Goal: Task Accomplishment & Management: Use online tool/utility

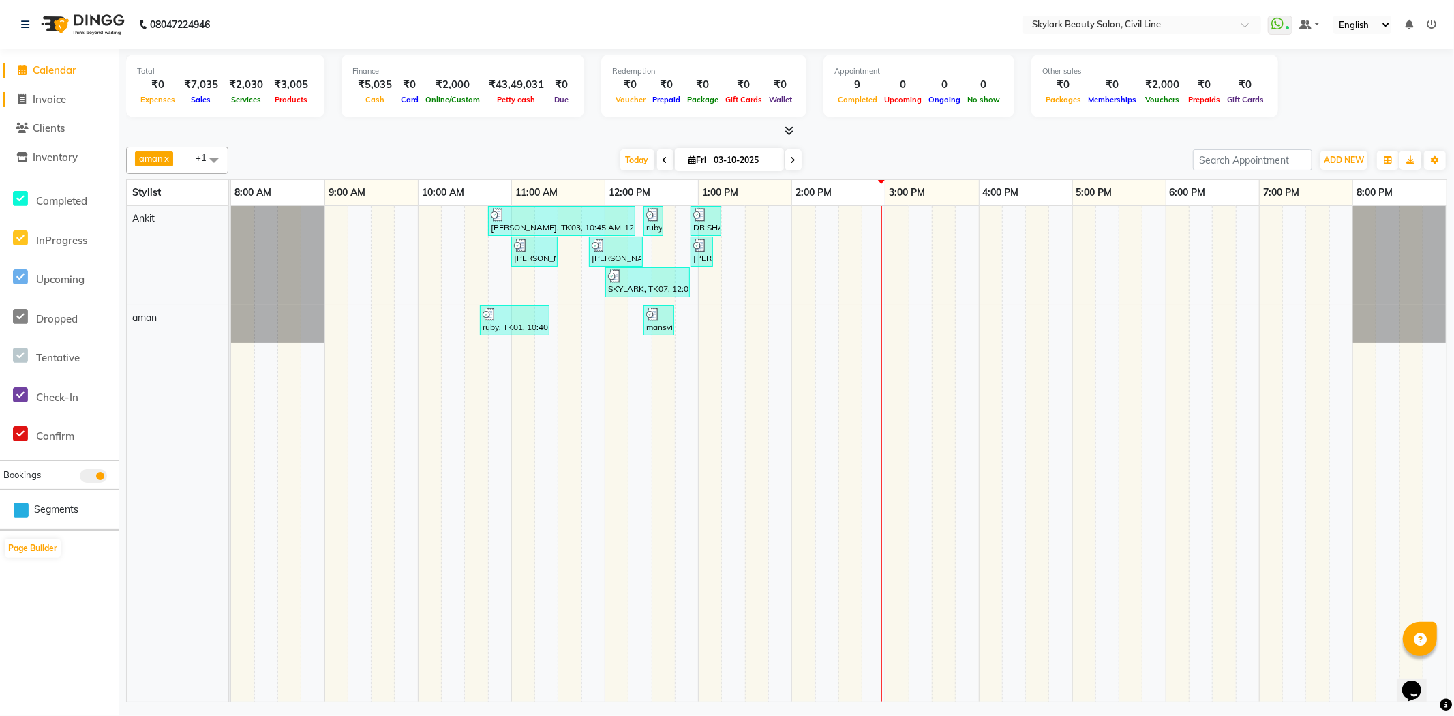
click at [51, 95] on span "Invoice" at bounding box center [49, 99] width 33 height 13
select select "4588"
select select "service"
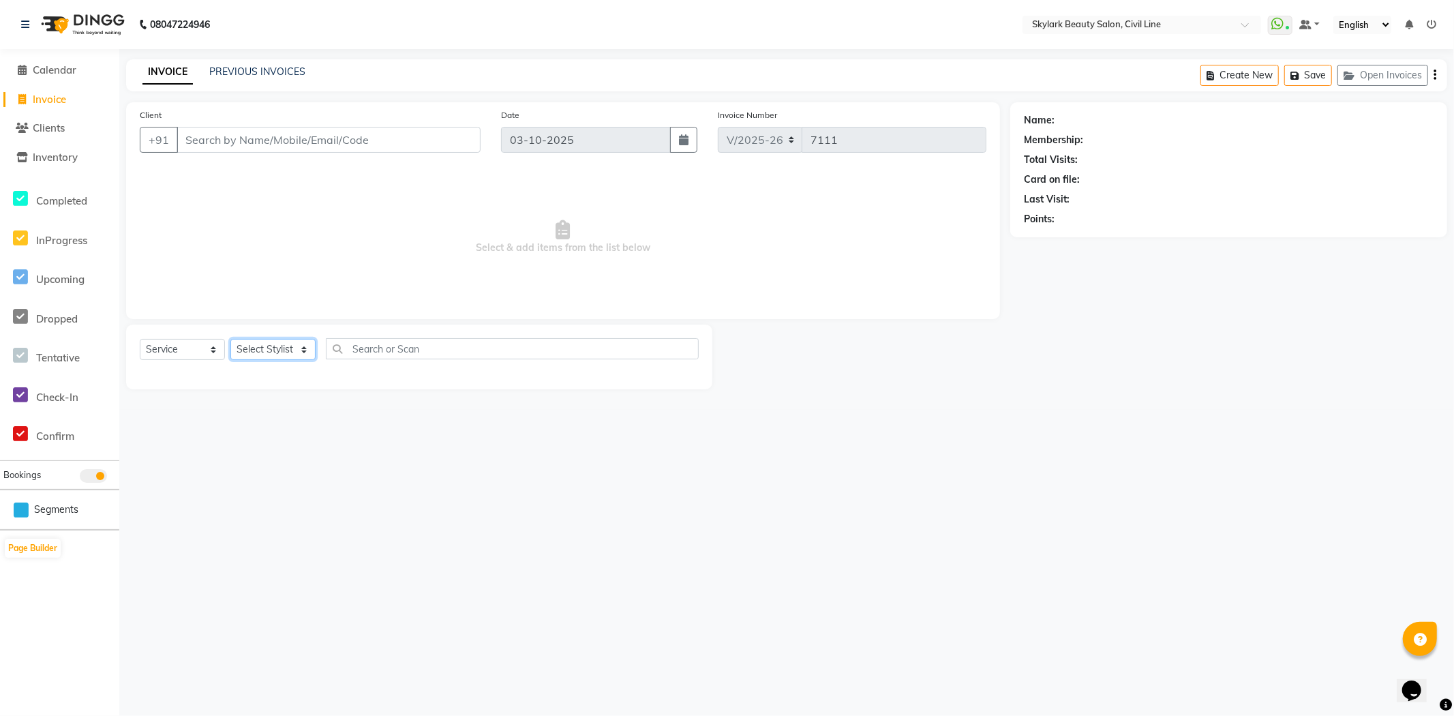
click at [241, 350] on select "Select Stylist" at bounding box center [272, 349] width 85 height 21
click at [252, 346] on select "Select Stylist aman Ankit GAGAN WAHLA GURWINDER SINGH WASU" at bounding box center [272, 349] width 85 height 21
select select "85071"
click at [230, 340] on select "Select Stylist aman Ankit GAGAN WAHLA GURWINDER SINGH WASU" at bounding box center [272, 349] width 85 height 21
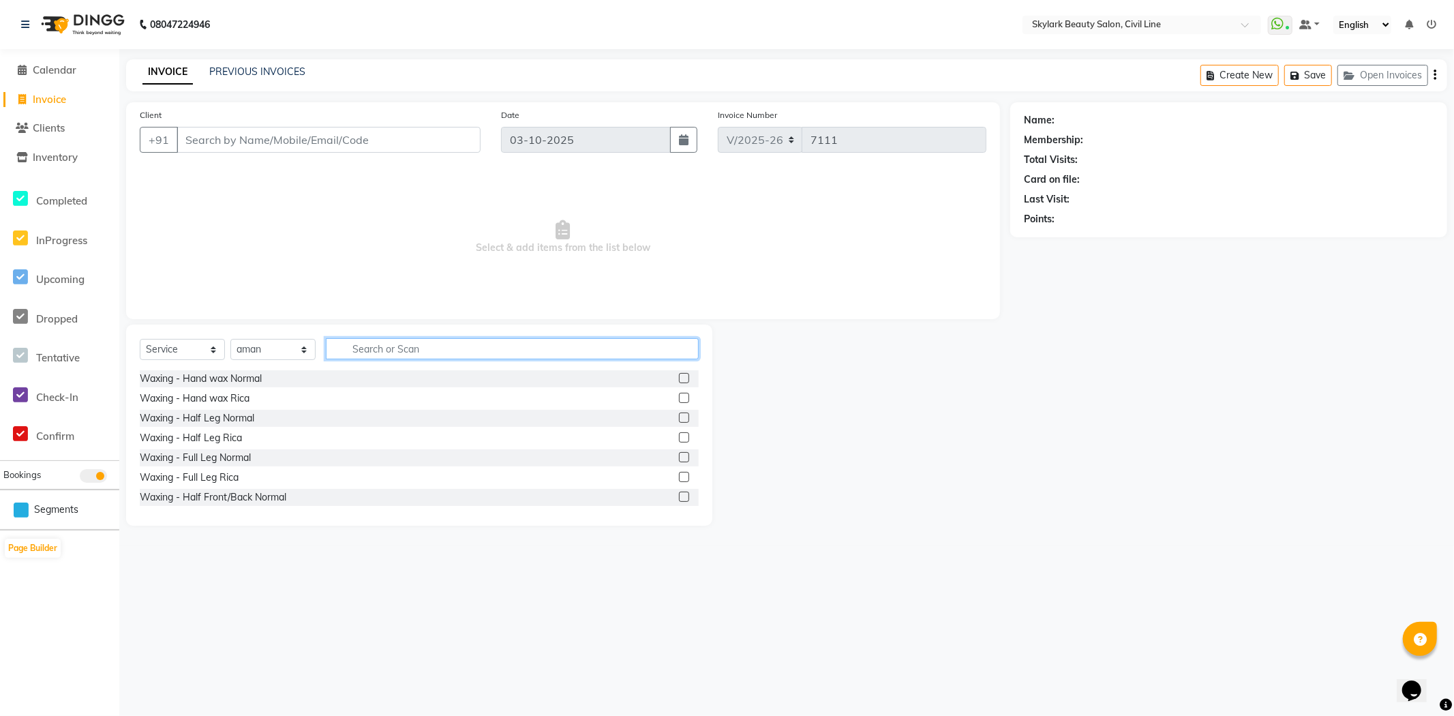
click at [400, 353] on input "text" at bounding box center [512, 348] width 373 height 21
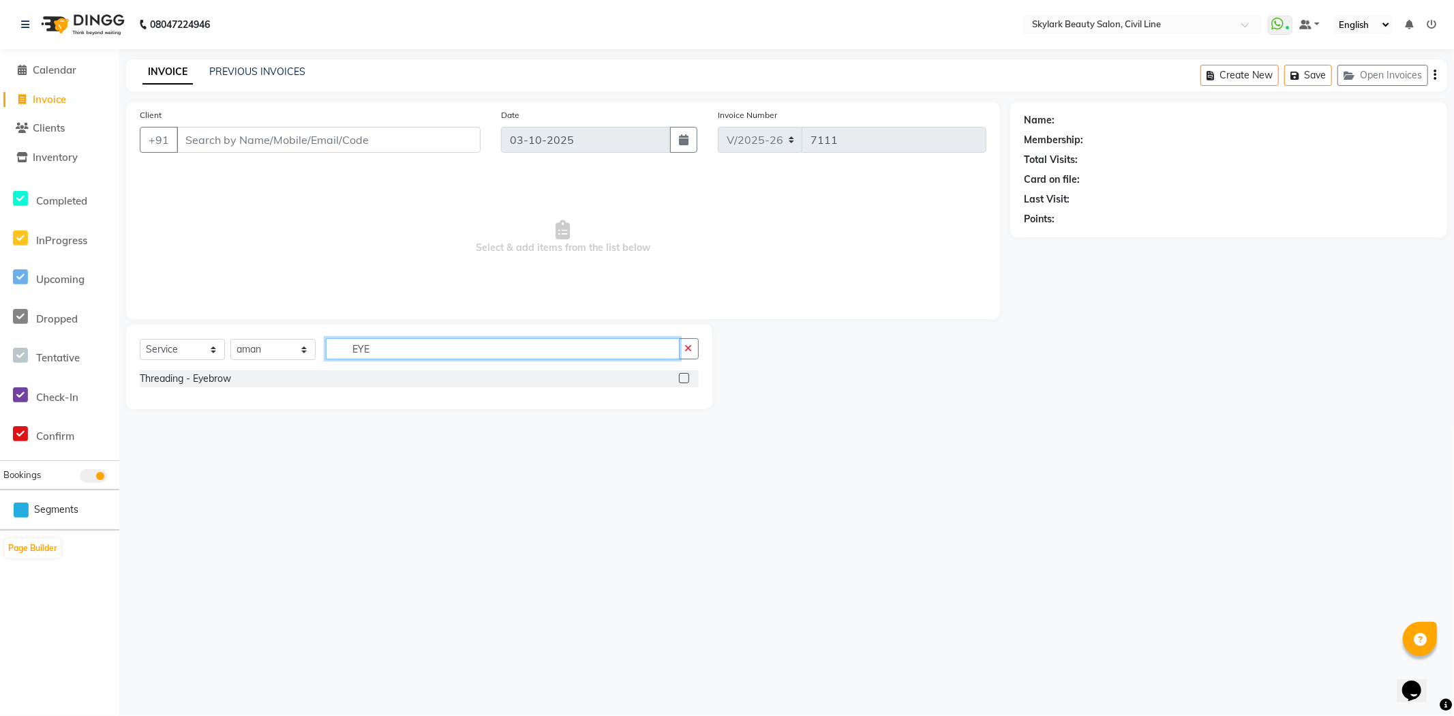
type input "EYE"
click at [684, 379] on label at bounding box center [684, 378] width 10 height 10
click at [684, 379] on input "checkbox" at bounding box center [683, 378] width 9 height 9
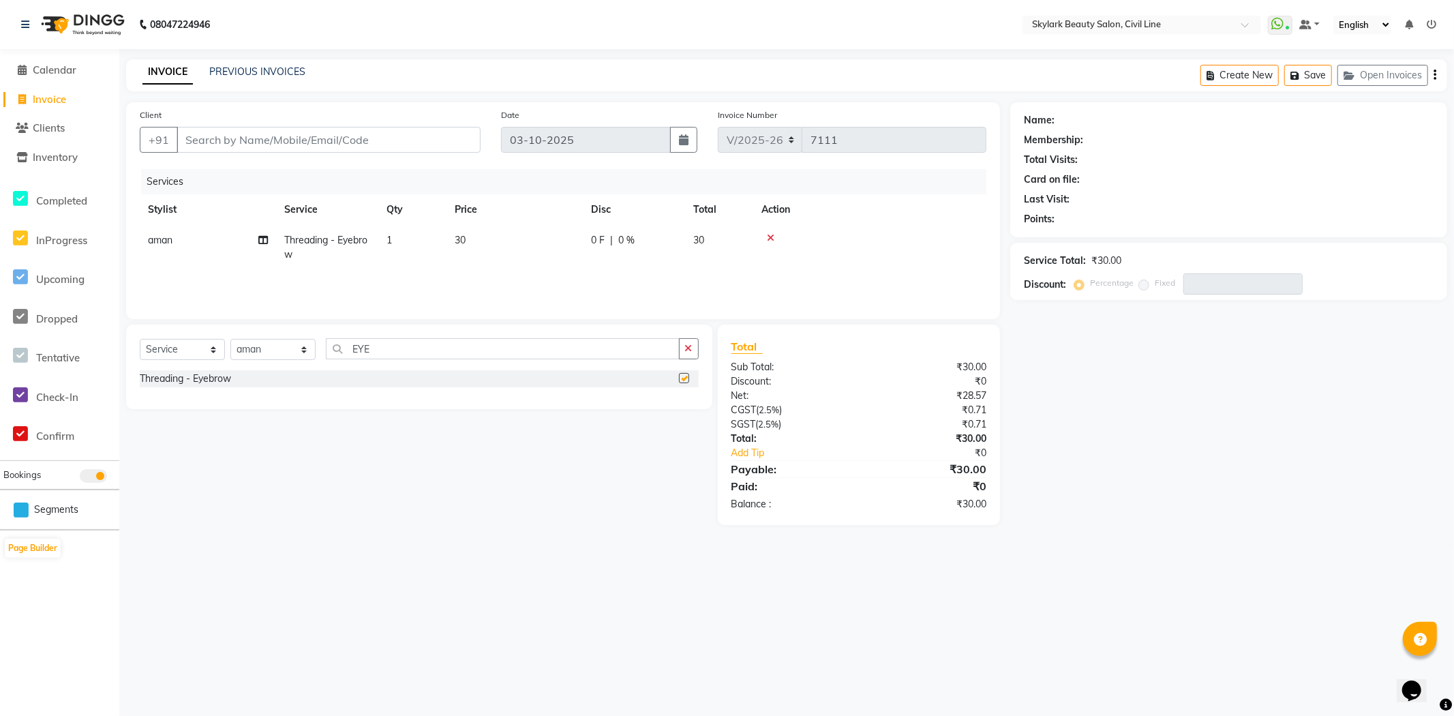
checkbox input "false"
click at [356, 132] on input "Client" at bounding box center [329, 140] width 304 height 26
type input "7"
type input "0"
type input "7860611419"
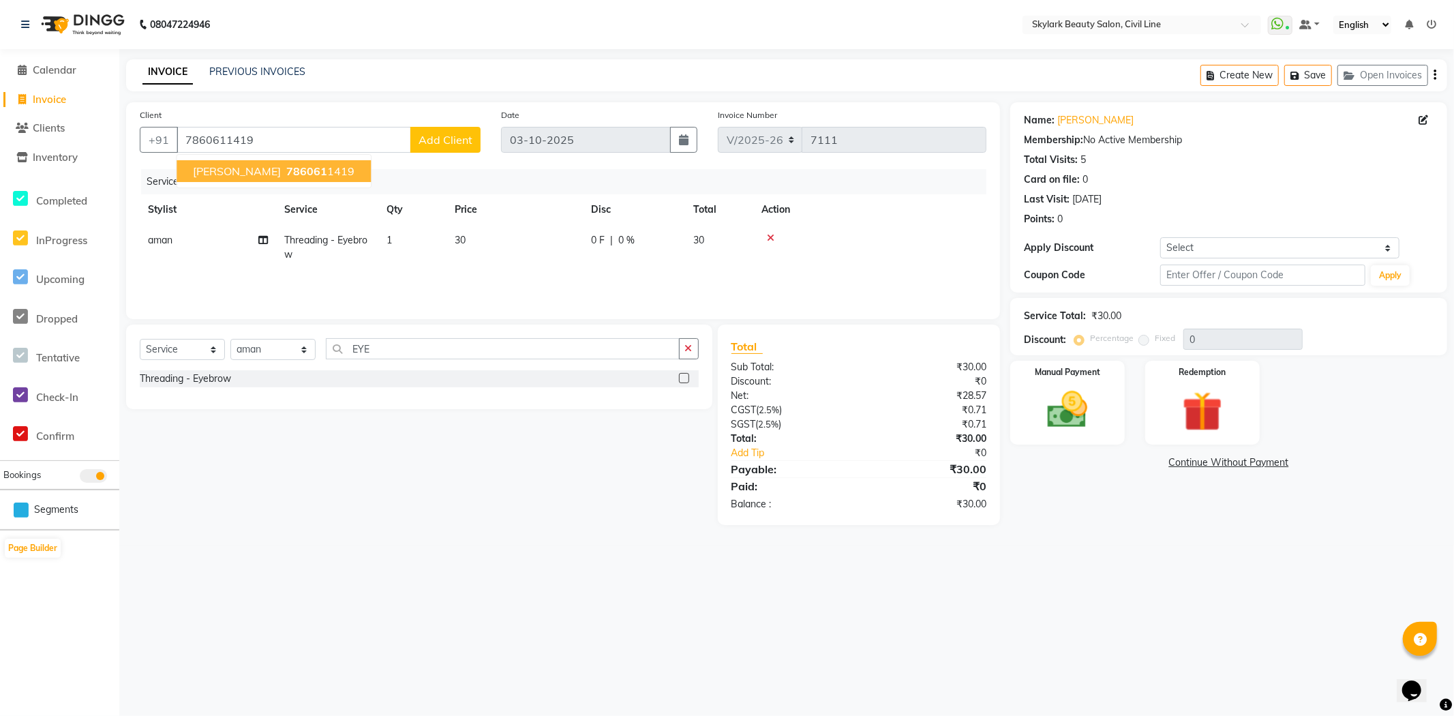
click at [297, 170] on ngb-highlight "786061 1419" at bounding box center [319, 171] width 71 height 14
click at [1087, 404] on img at bounding box center [1068, 410] width 68 height 48
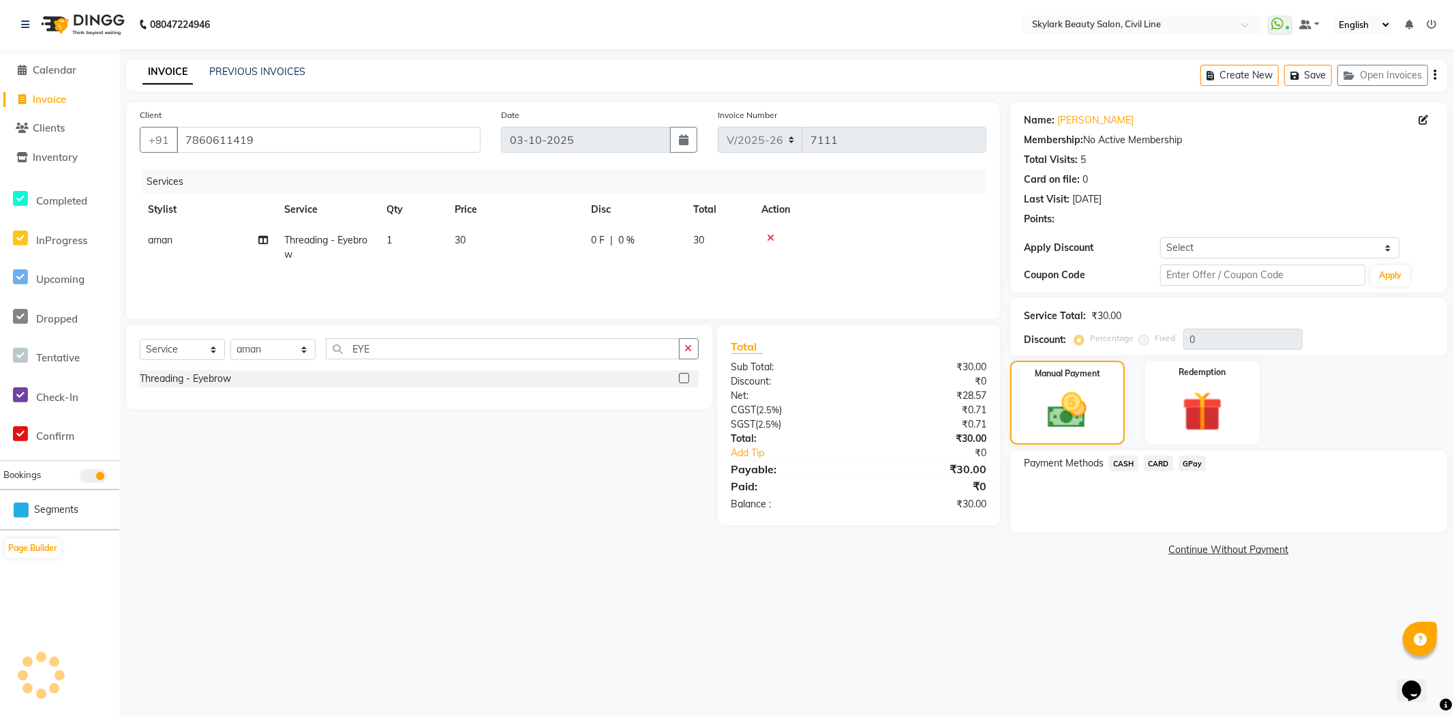
click at [1120, 459] on span "CASH" at bounding box center [1123, 463] width 29 height 16
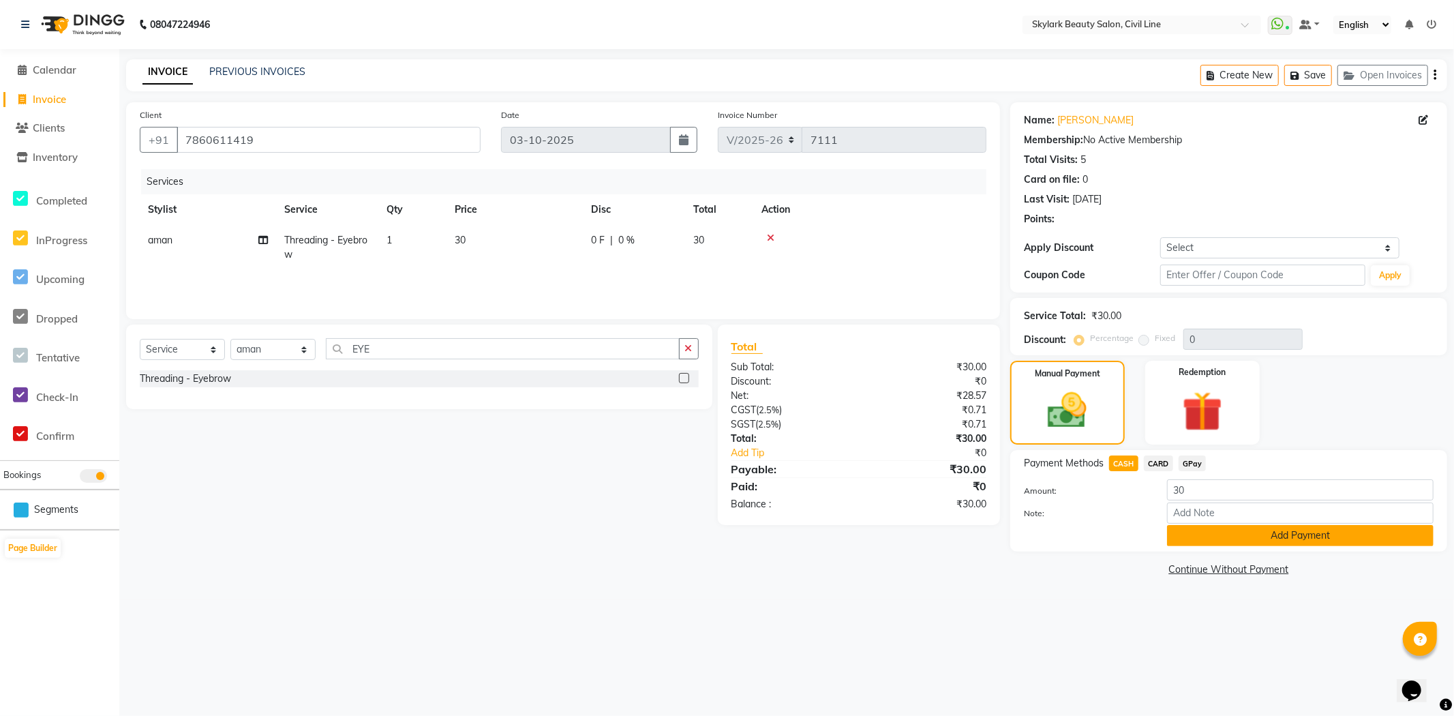
click at [1191, 542] on button "Add Payment" at bounding box center [1300, 535] width 267 height 21
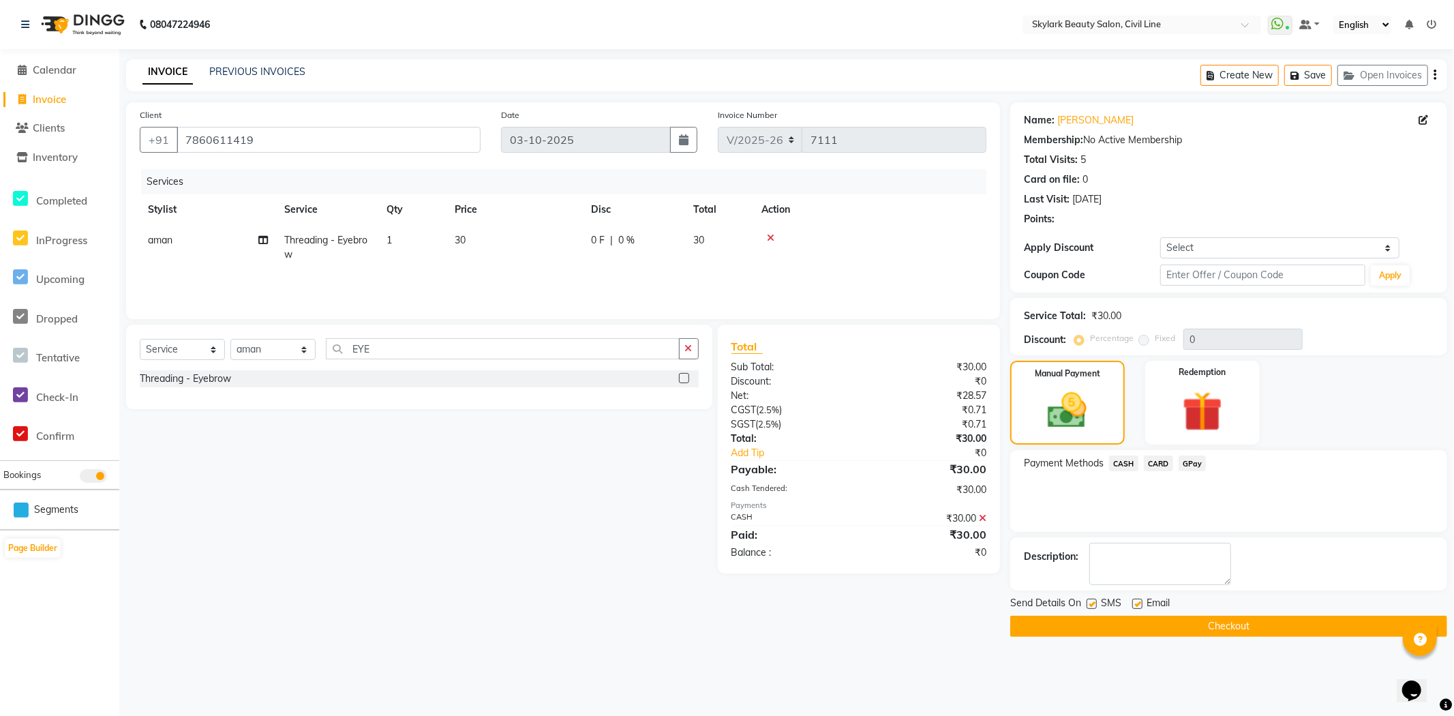
click at [1114, 629] on button "Checkout" at bounding box center [1229, 626] width 437 height 21
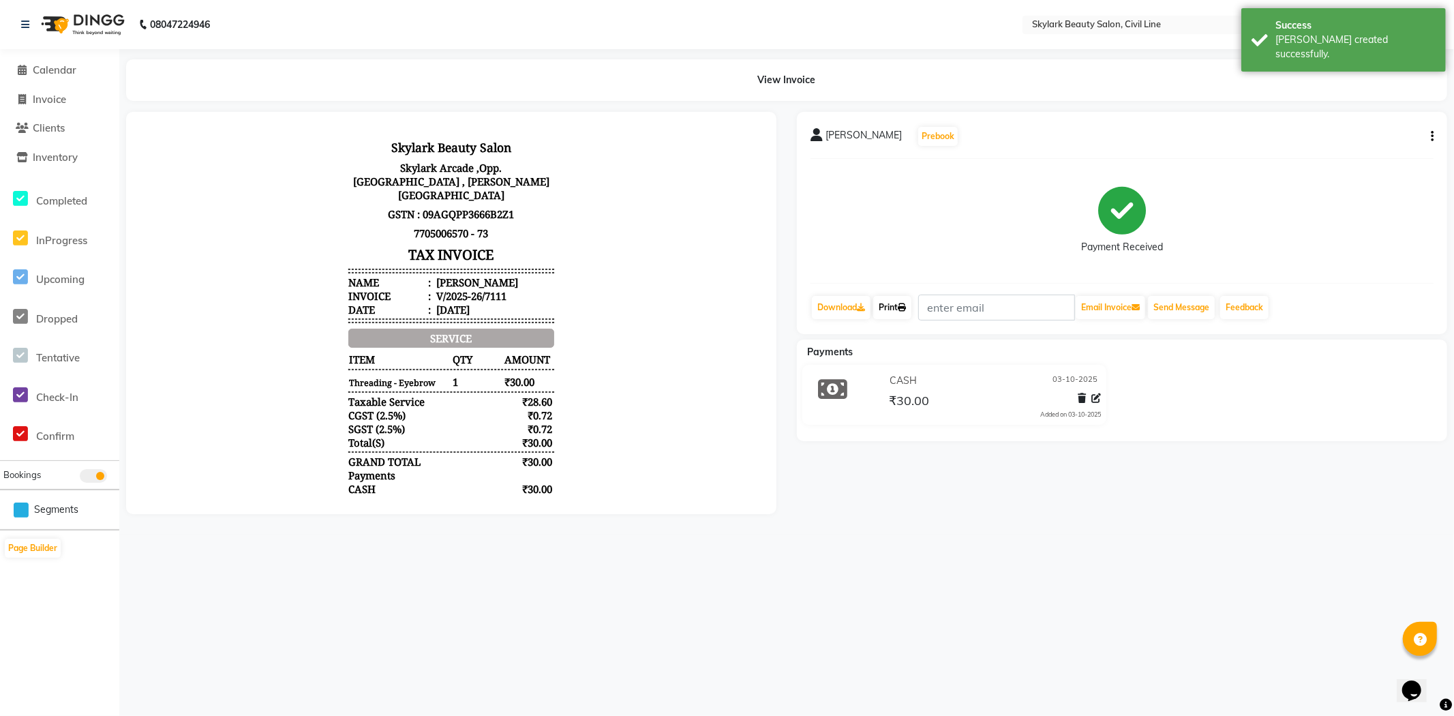
click at [891, 301] on link "Print" at bounding box center [892, 307] width 38 height 23
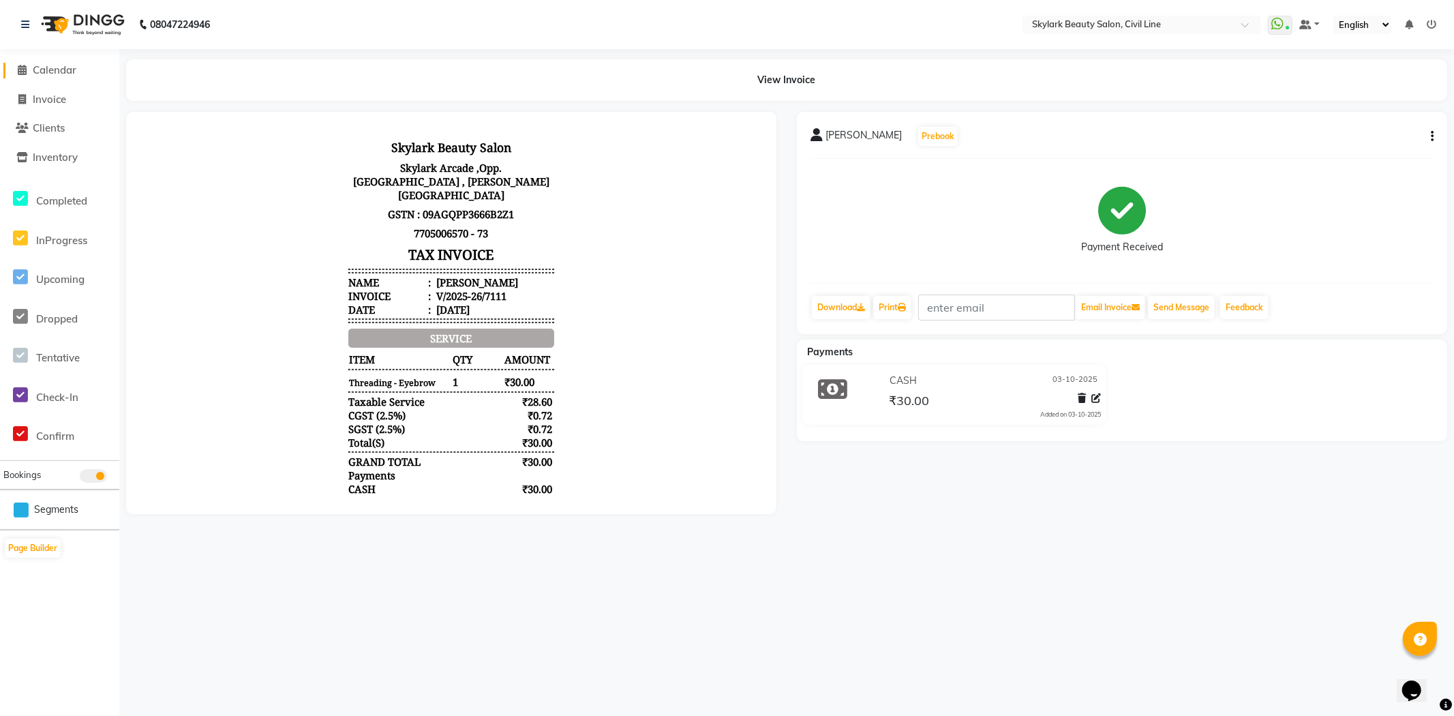
click at [30, 67] on span at bounding box center [22, 71] width 20 height 16
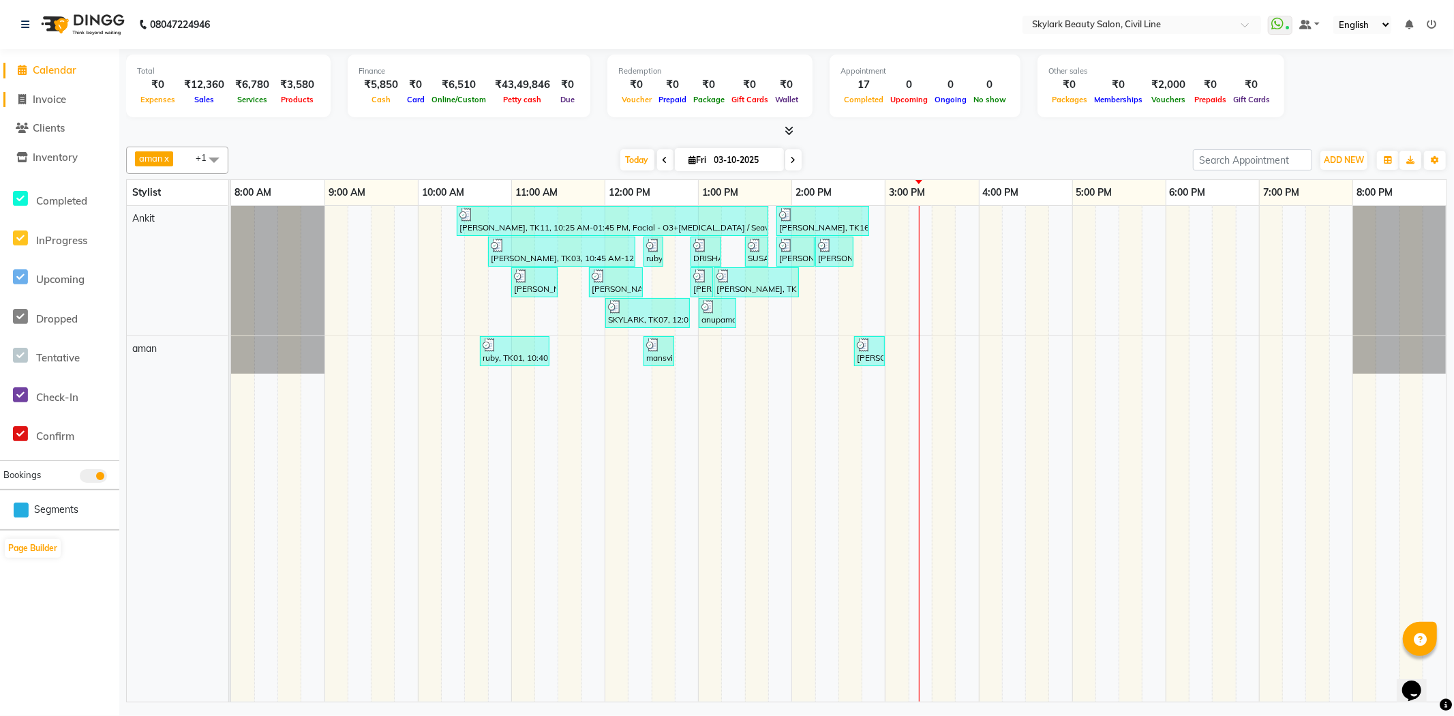
click at [23, 105] on span at bounding box center [22, 100] width 20 height 16
select select "service"
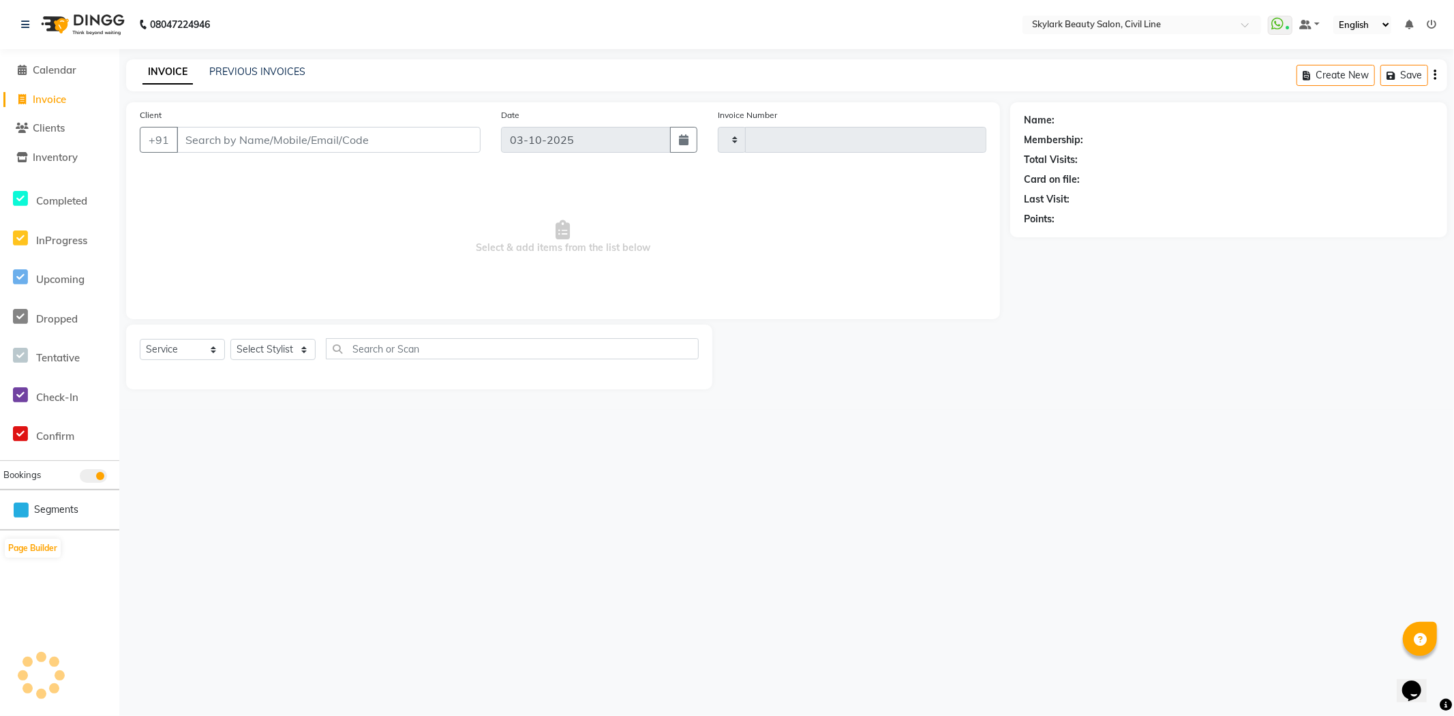
type input "7115"
select select "4588"
click at [273, 341] on select "Select Stylist aman Ankit GAGAN WAHLA GURWINDER SINGH WASU" at bounding box center [272, 349] width 85 height 21
select select "85071"
click at [230, 340] on select "Select Stylist aman Ankit GAGAN WAHLA GURWINDER SINGH WASU" at bounding box center [272, 349] width 85 height 21
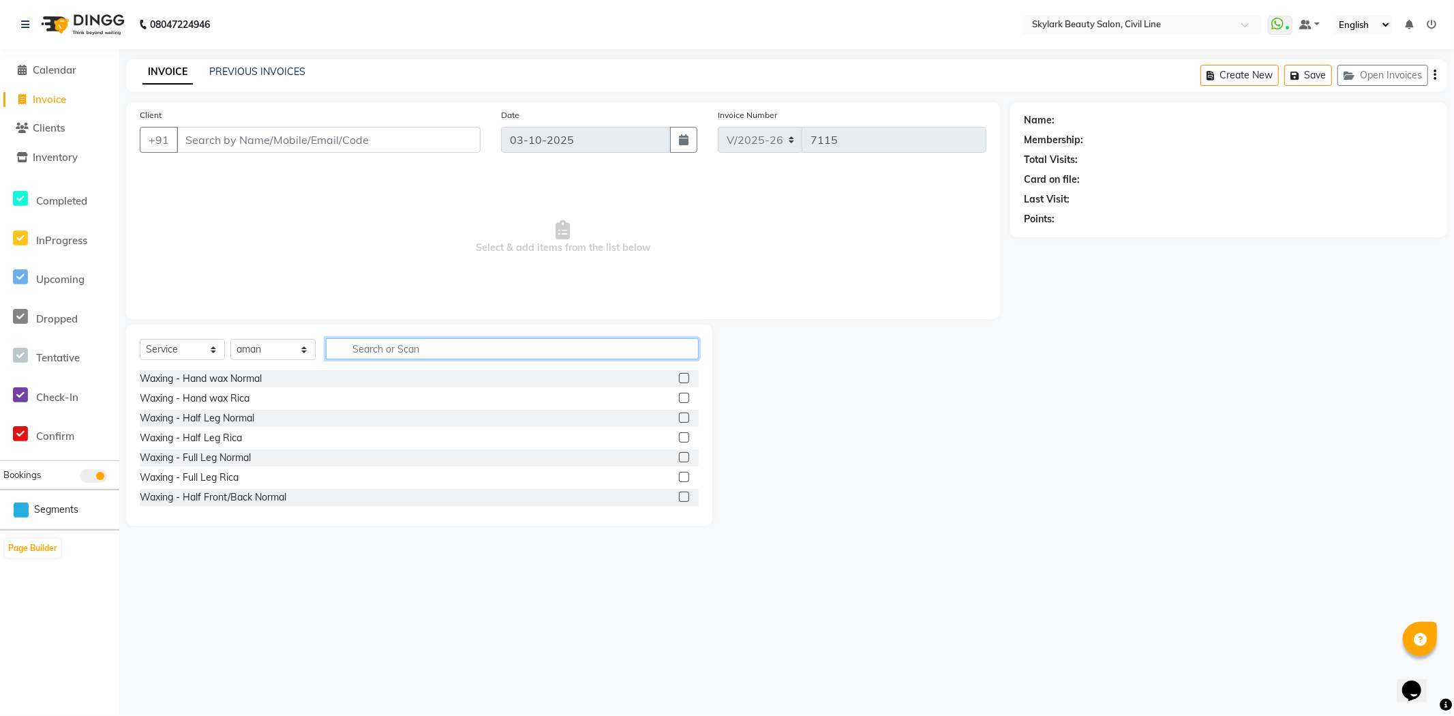
click at [383, 349] on input "text" at bounding box center [512, 348] width 373 height 21
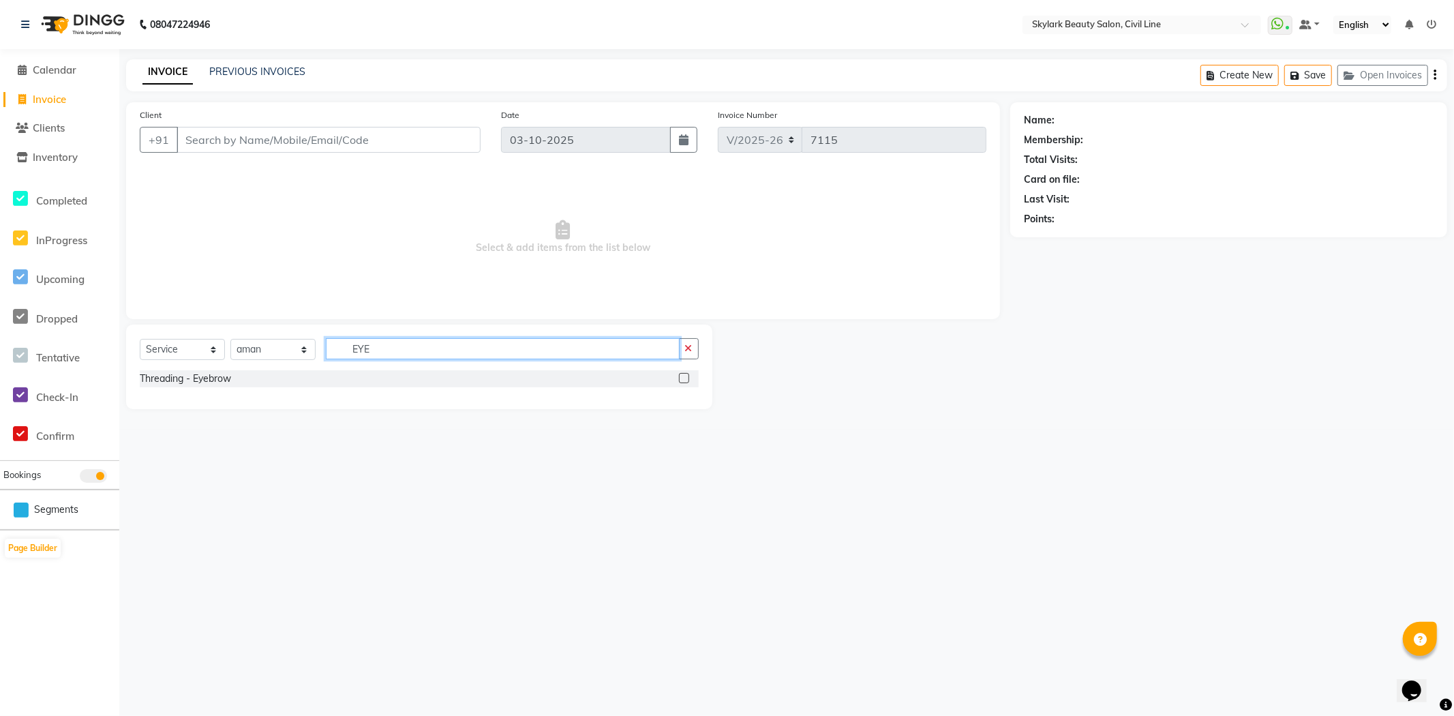
type input "EYE"
click at [693, 379] on div at bounding box center [689, 378] width 20 height 17
click at [685, 380] on label at bounding box center [684, 378] width 10 height 10
click at [685, 380] on input "checkbox" at bounding box center [683, 378] width 9 height 9
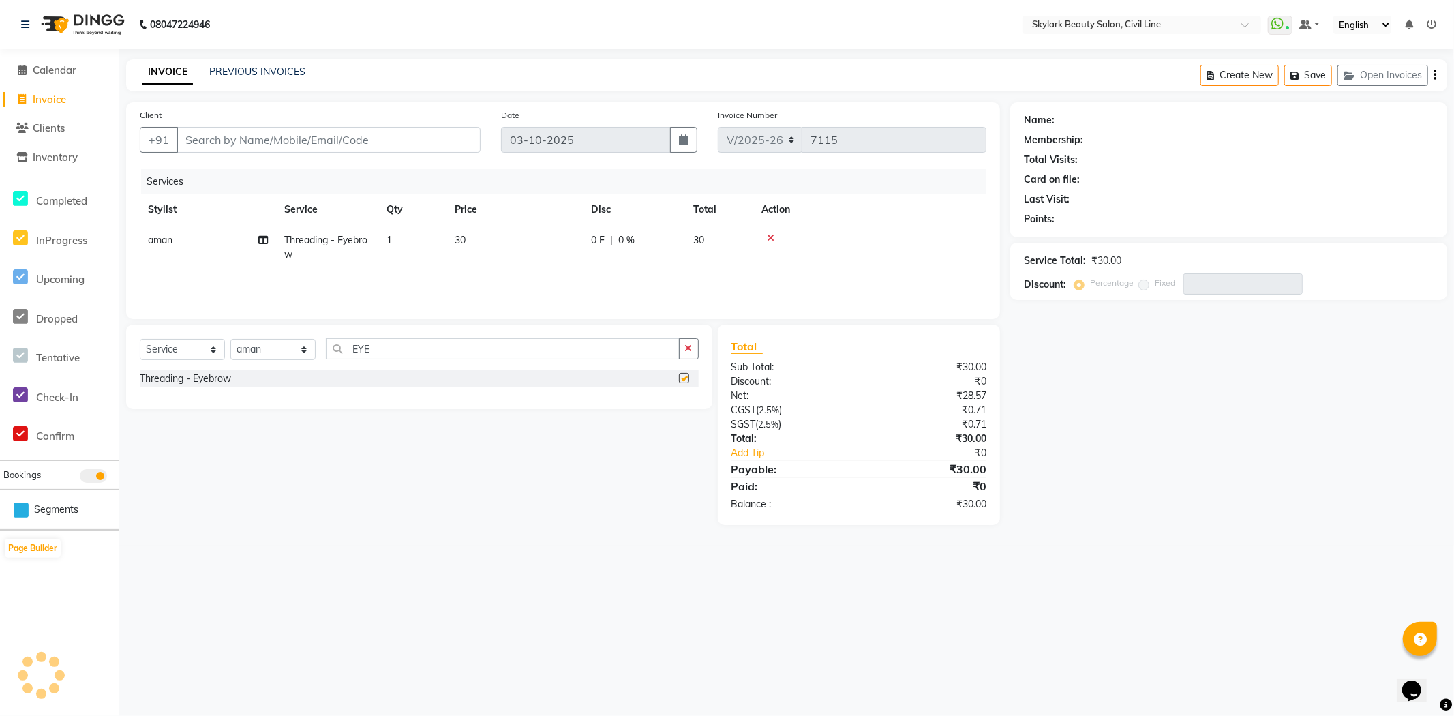
checkbox input "false"
click at [450, 136] on input "Client" at bounding box center [329, 140] width 304 height 26
type input "9"
type input "0"
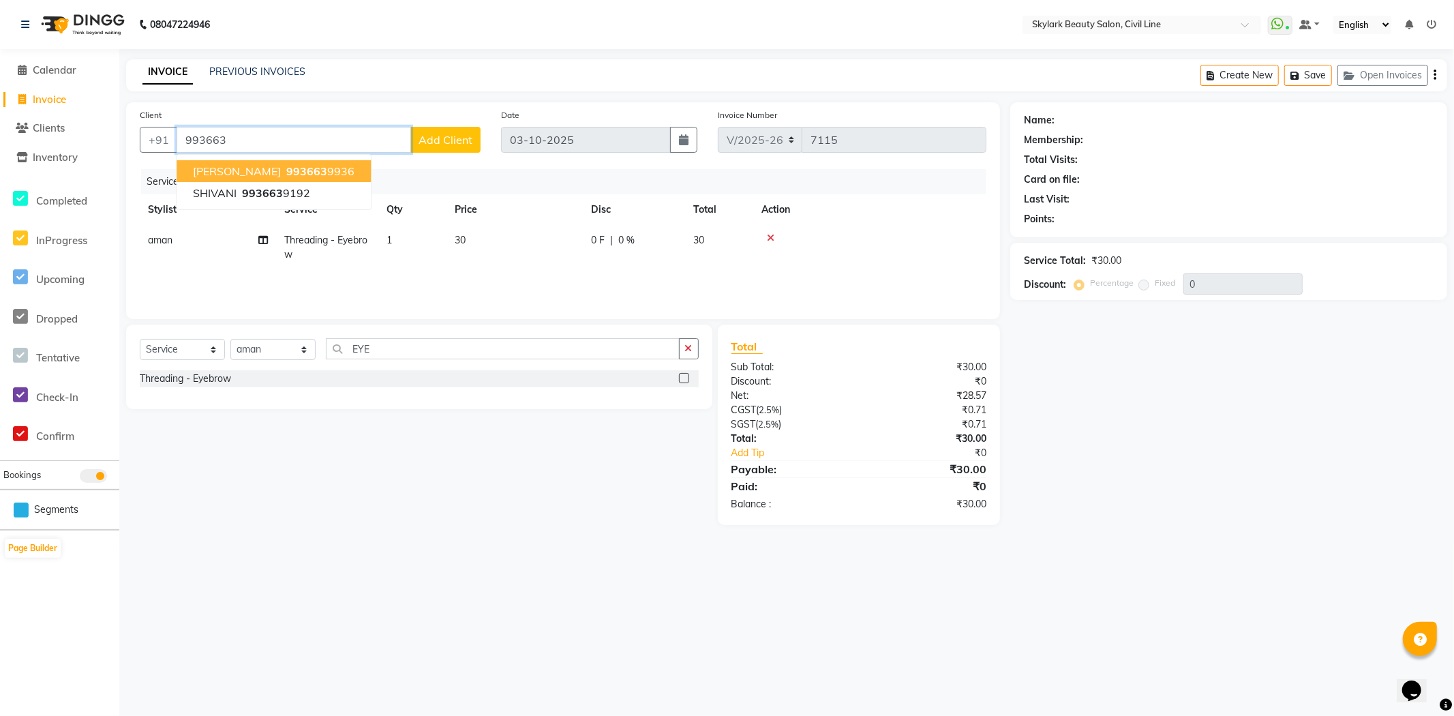
click at [338, 175] on button "ANJALI SINGH 993663 9936" at bounding box center [274, 171] width 194 height 22
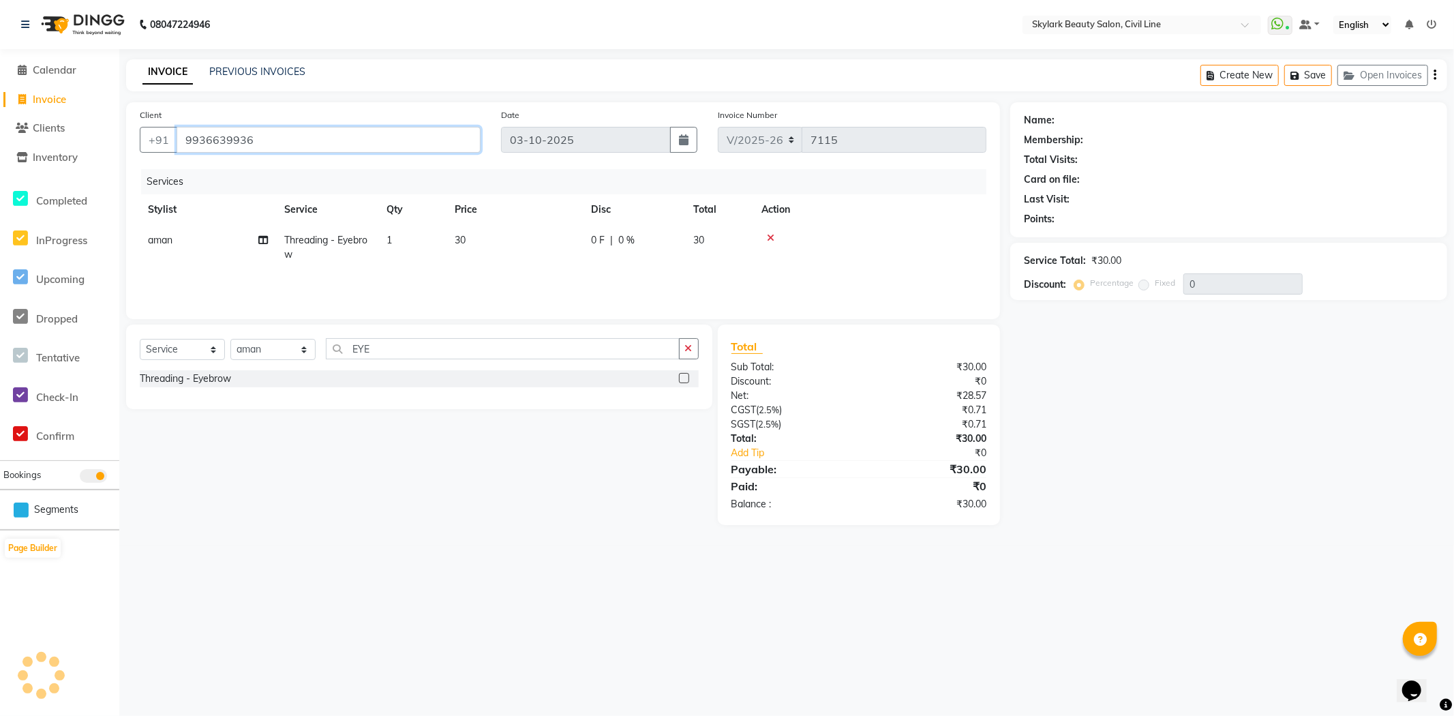
type input "9936639936"
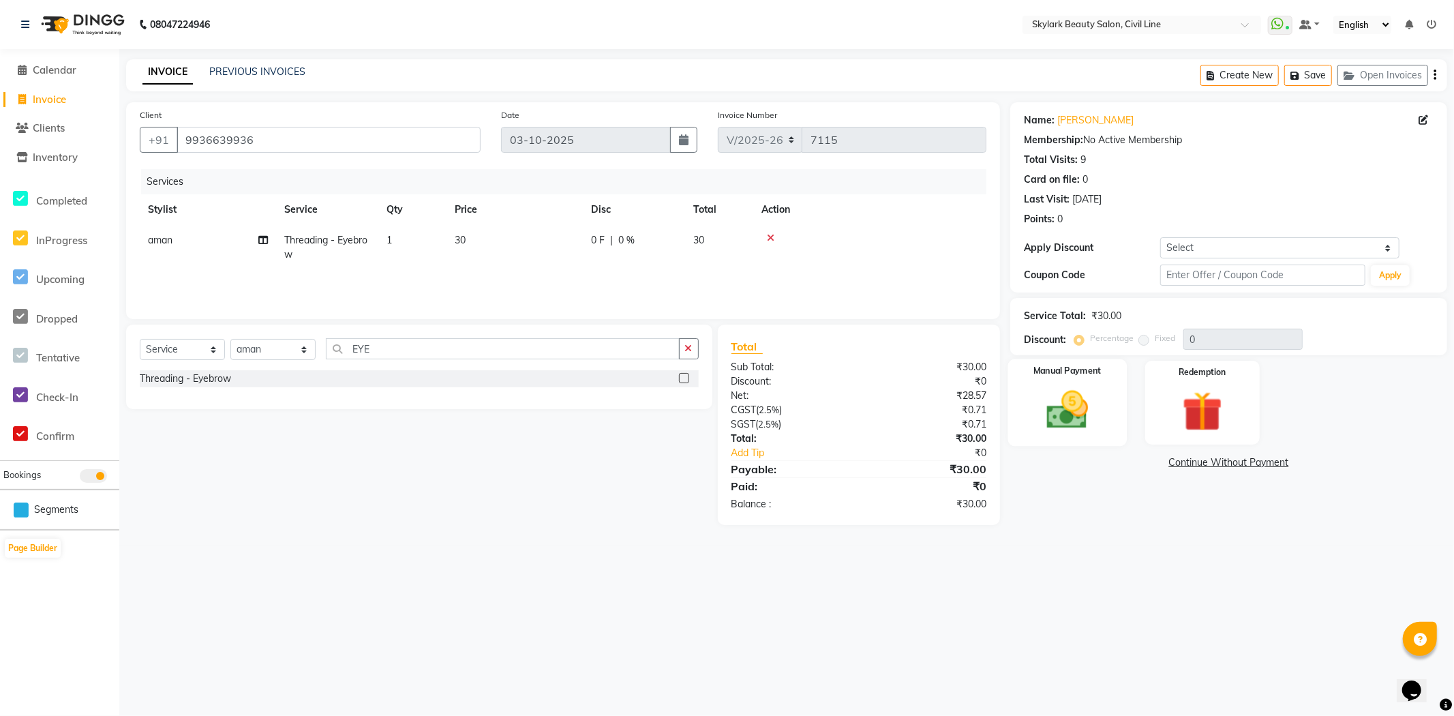
click at [1072, 402] on img at bounding box center [1068, 410] width 68 height 48
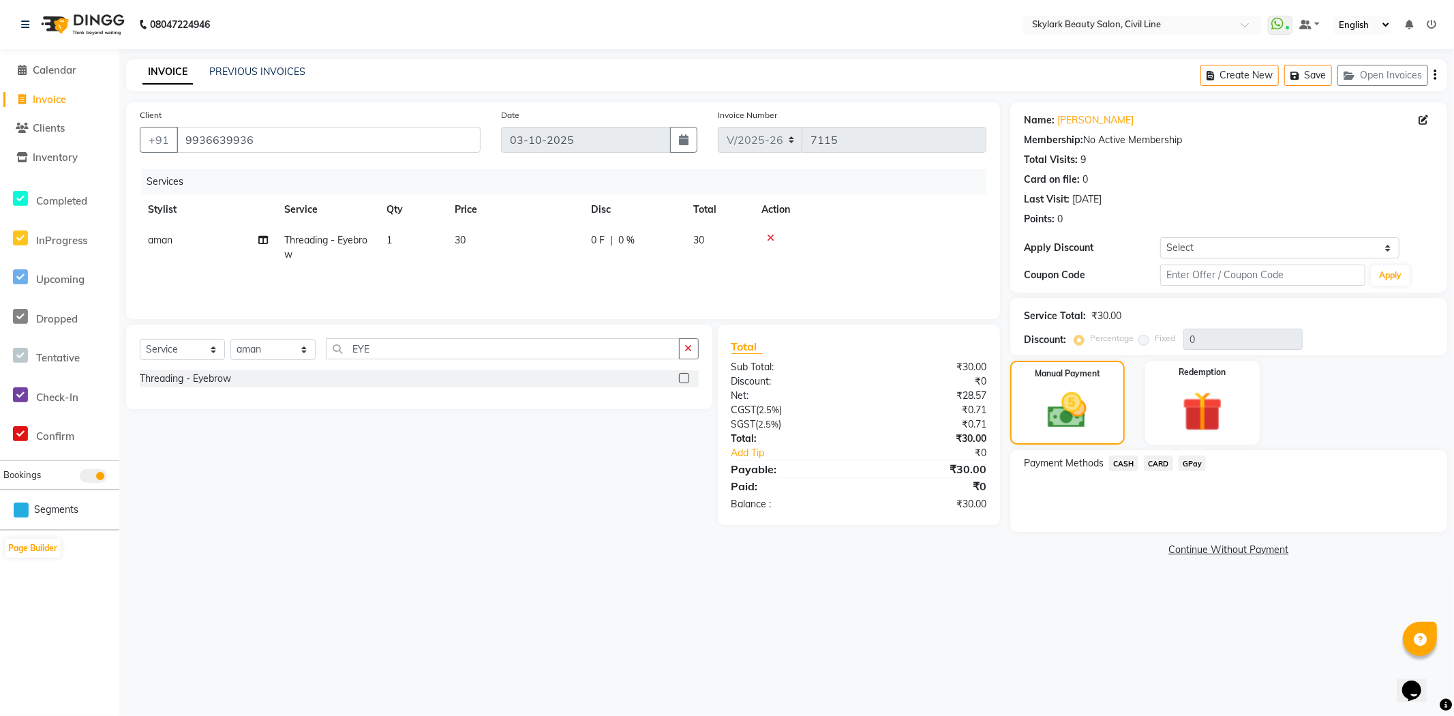
click at [1130, 461] on span "CASH" at bounding box center [1123, 463] width 29 height 16
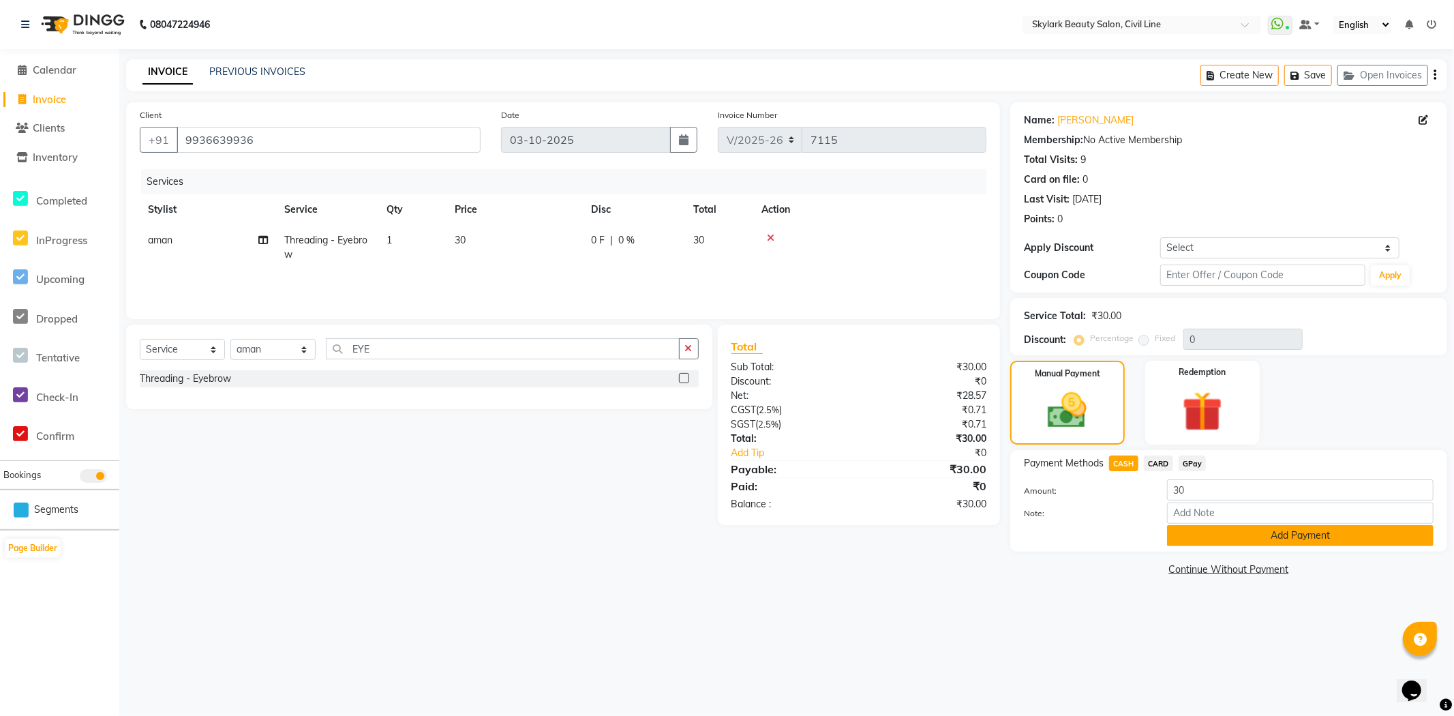
click at [1182, 533] on button "Add Payment" at bounding box center [1300, 535] width 267 height 21
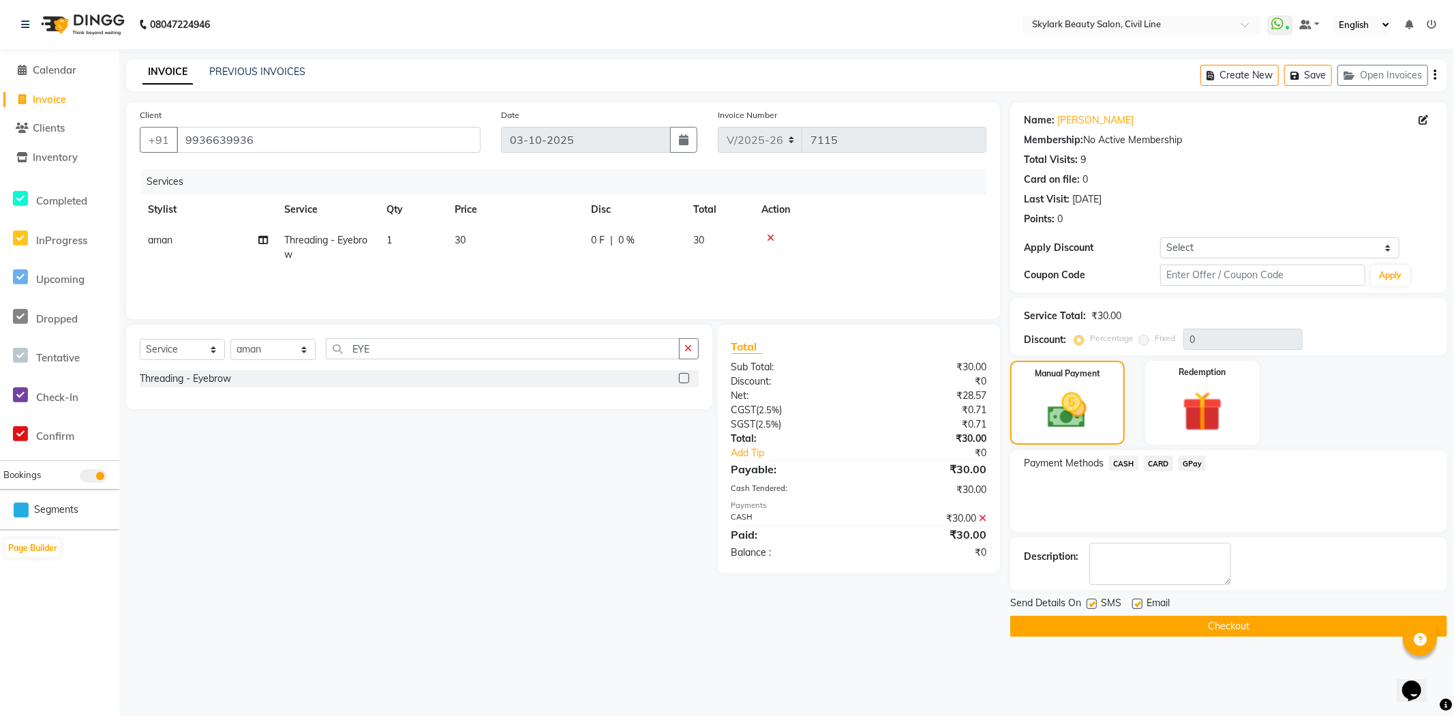
click at [1171, 618] on button "Checkout" at bounding box center [1229, 626] width 437 height 21
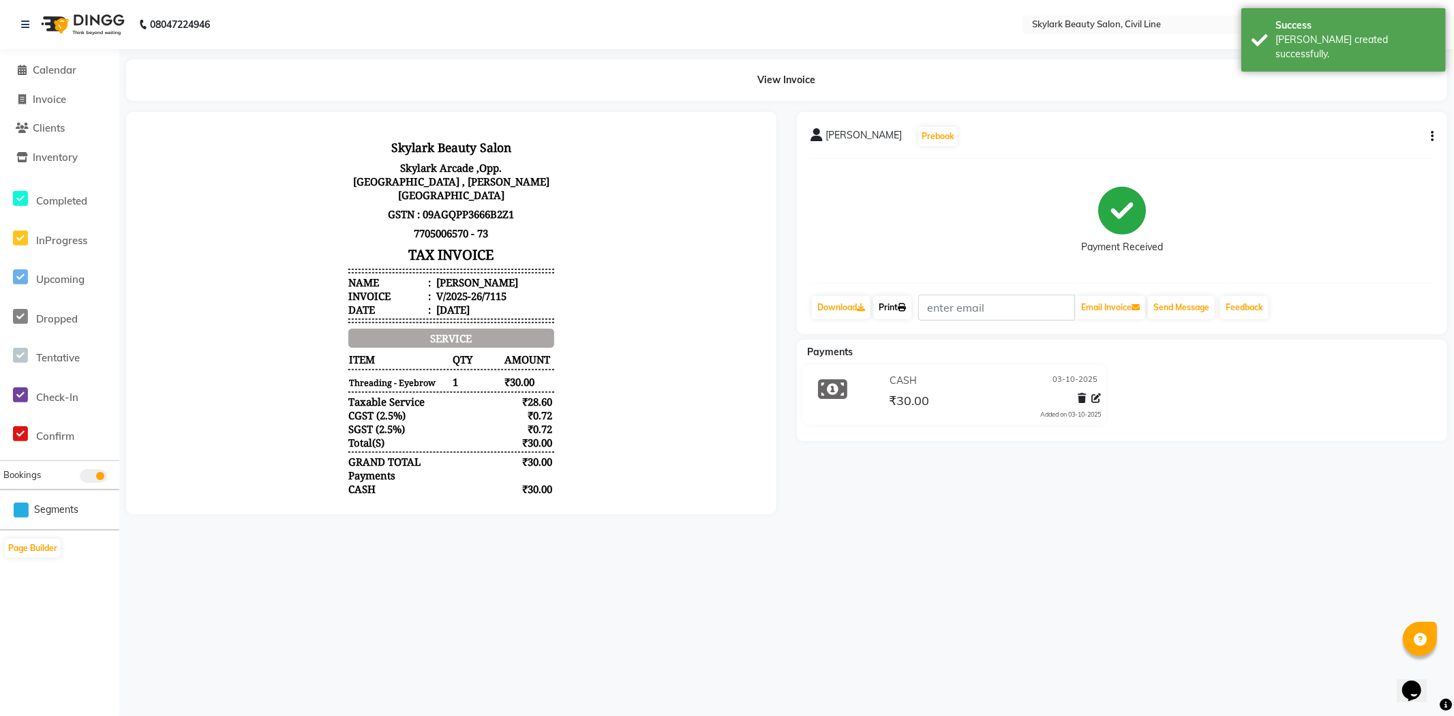
click at [900, 308] on link "Print" at bounding box center [892, 307] width 38 height 23
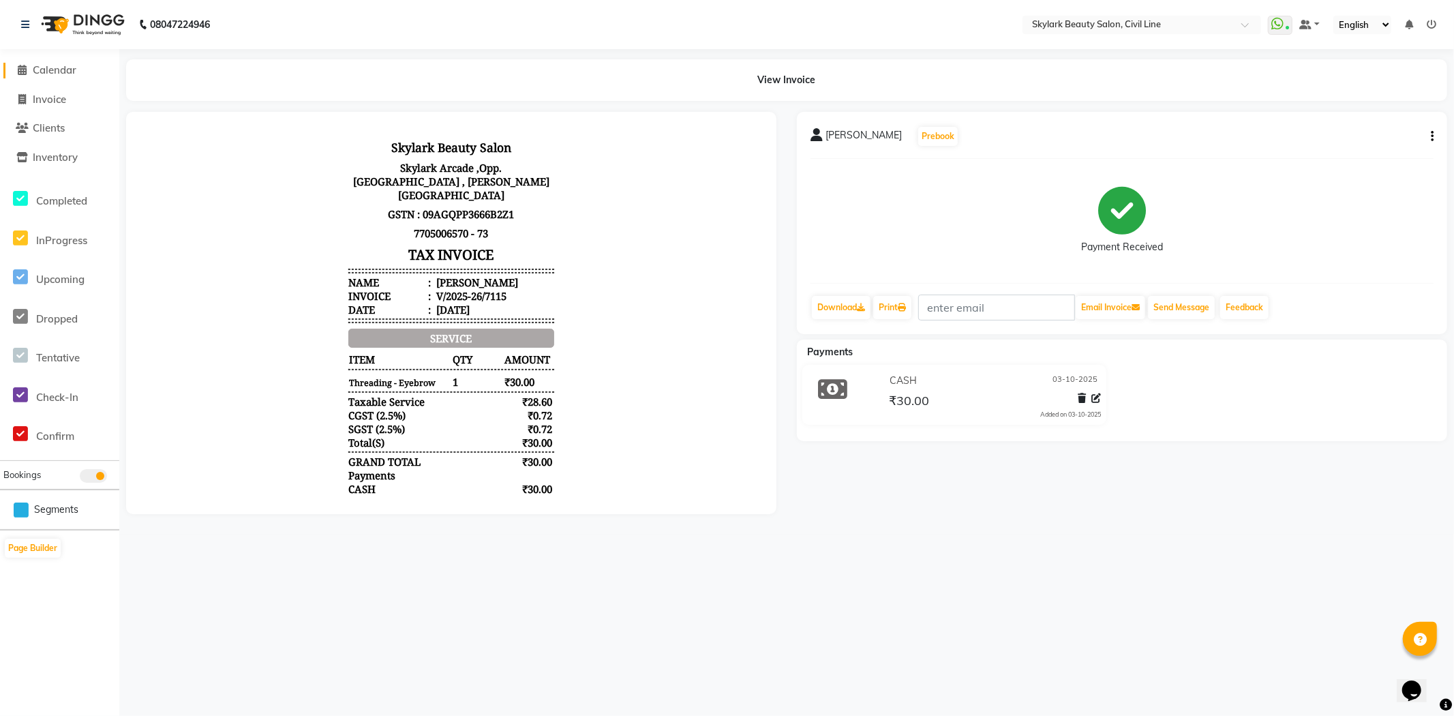
click at [59, 66] on span "Calendar" at bounding box center [55, 69] width 44 height 13
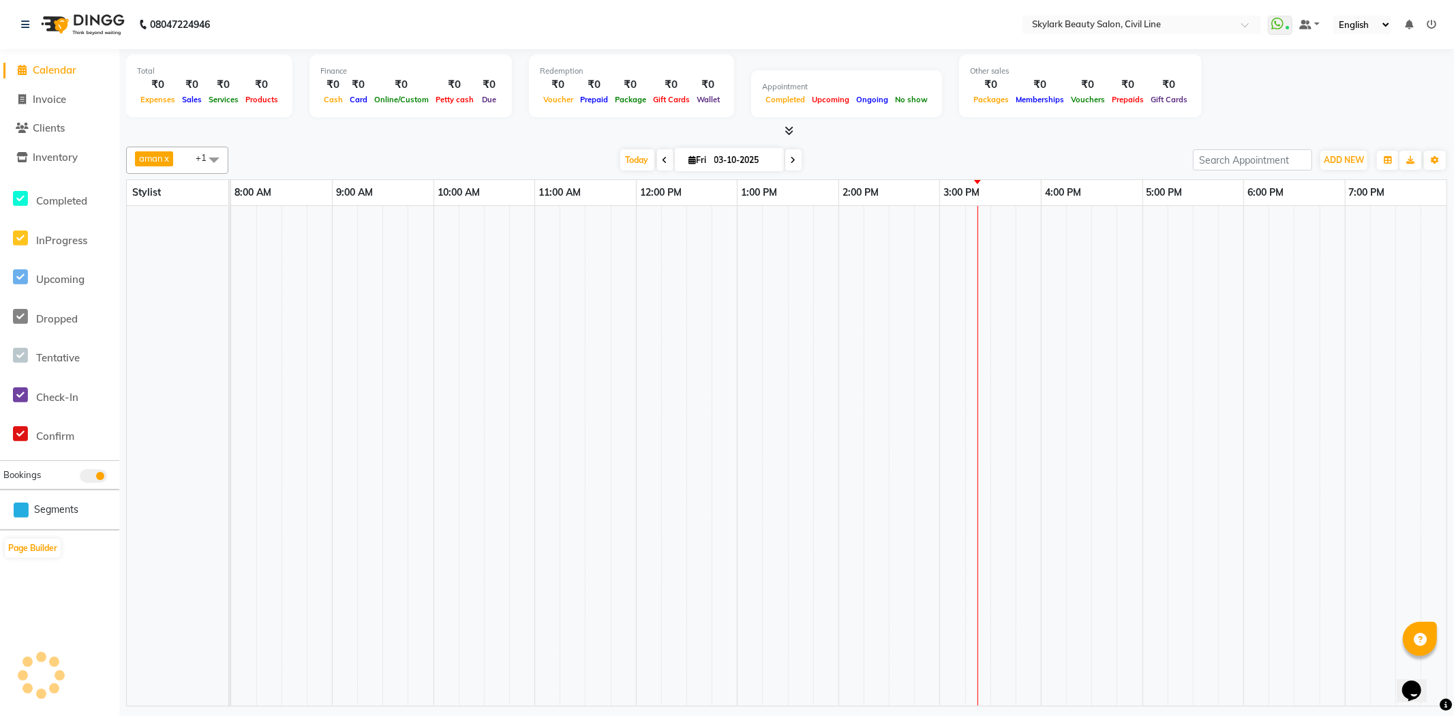
click at [59, 66] on span "Calendar" at bounding box center [55, 69] width 44 height 13
